Goal: Information Seeking & Learning: Understand process/instructions

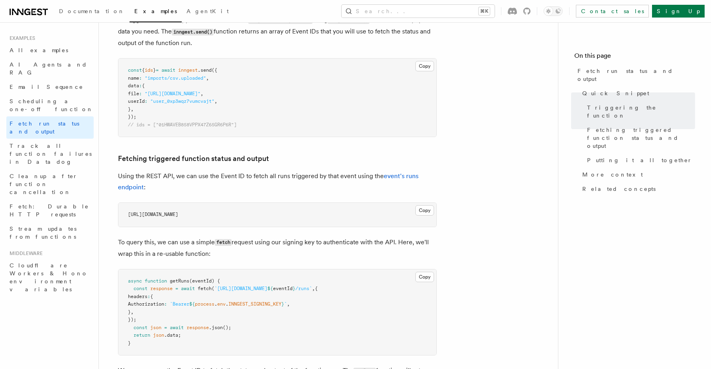
scroll to position [334, 0]
click at [300, 175] on p "Using the REST API, we can use the Event ID to fetch all runs triggered by that…" at bounding box center [277, 181] width 319 height 22
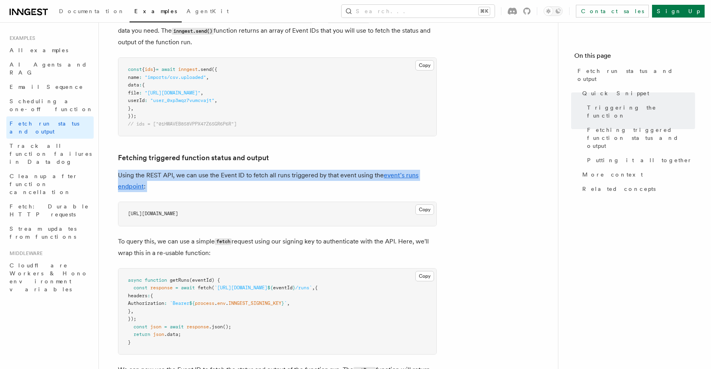
click at [300, 175] on p "Using the REST API, we can use the Event ID to fetch all runs triggered by that…" at bounding box center [277, 181] width 319 height 22
click at [291, 175] on p "Using the REST API, we can use the Event ID to fetch all runs triggered by that…" at bounding box center [277, 181] width 319 height 22
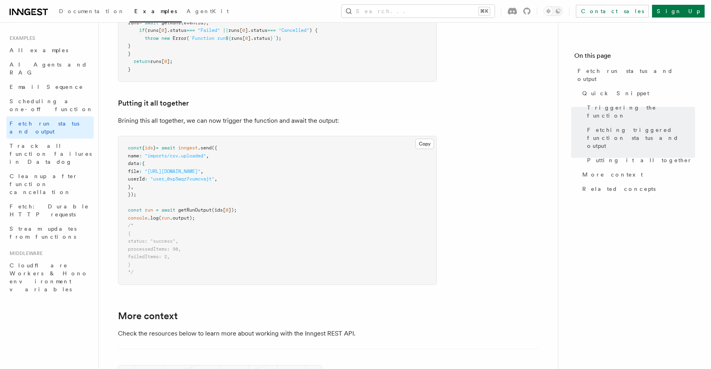
scroll to position [972, 0]
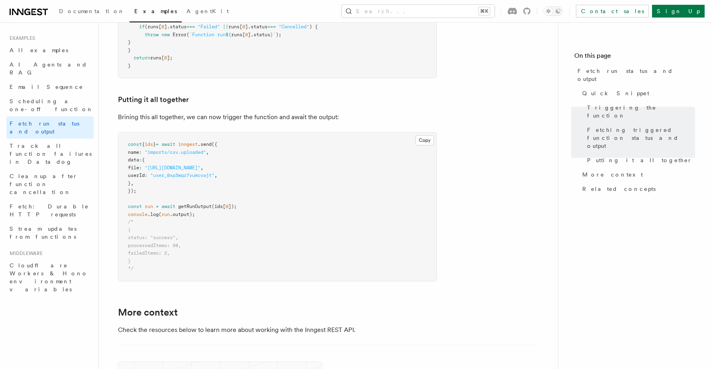
click at [153, 144] on span "ids" at bounding box center [149, 144] width 8 height 6
copy span "ids"
drag, startPoint x: 216, startPoint y: 206, endPoint x: 235, endPoint y: 207, distance: 19.5
click at [235, 207] on span "const run = await getRunOutput (ids[ 0 ]);" at bounding box center [182, 207] width 109 height 6
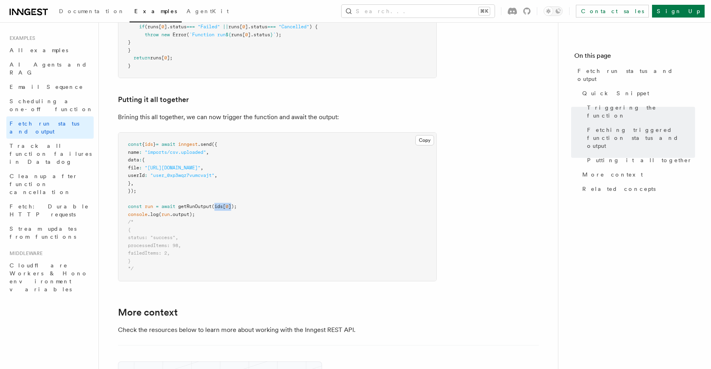
copy span "ids[ 0 ]"
click at [204, 207] on span "getRunOutput" at bounding box center [194, 207] width 33 height 6
copy span "getRunOutput"
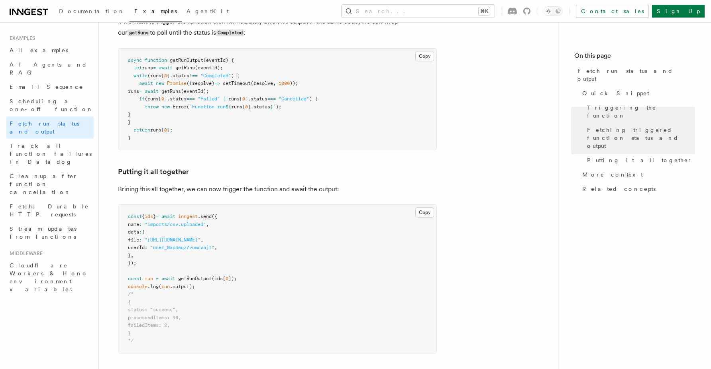
scroll to position [898, 0]
